Goal: Find specific page/section: Find specific page/section

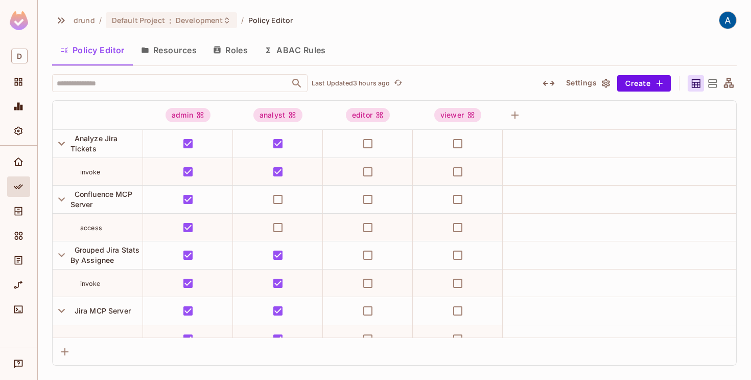
click at [520, 42] on div "Policy Editor Resources Roles ABAC Rules" at bounding box center [394, 50] width 685 height 26
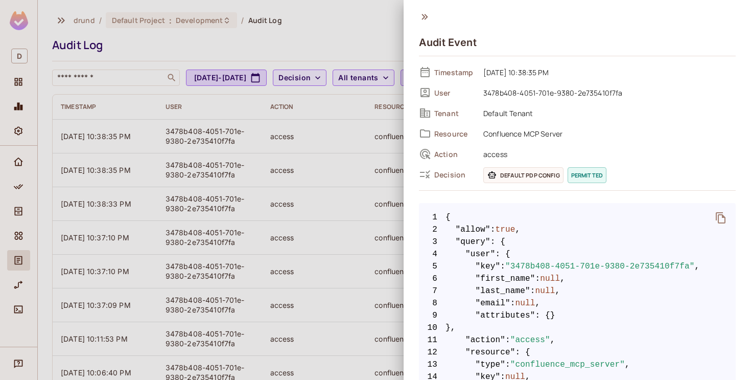
click at [421, 18] on icon at bounding box center [424, 16] width 11 height 11
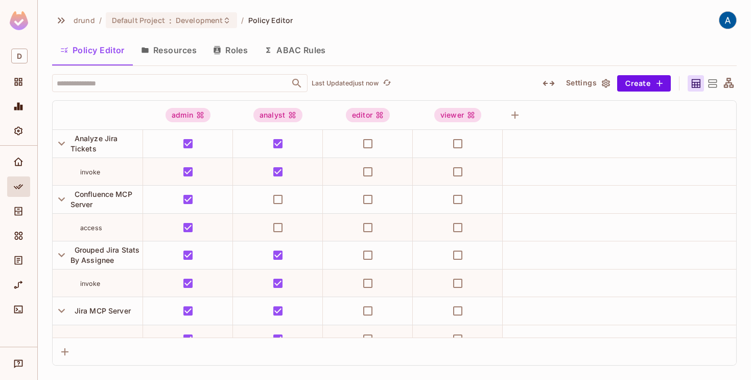
click at [722, 19] on img at bounding box center [728, 20] width 17 height 17
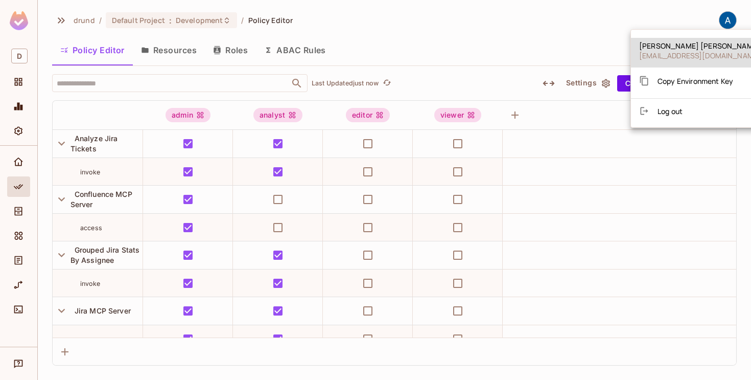
click at [722, 19] on div at bounding box center [375, 190] width 751 height 380
